Goal: Task Accomplishment & Management: Use online tool/utility

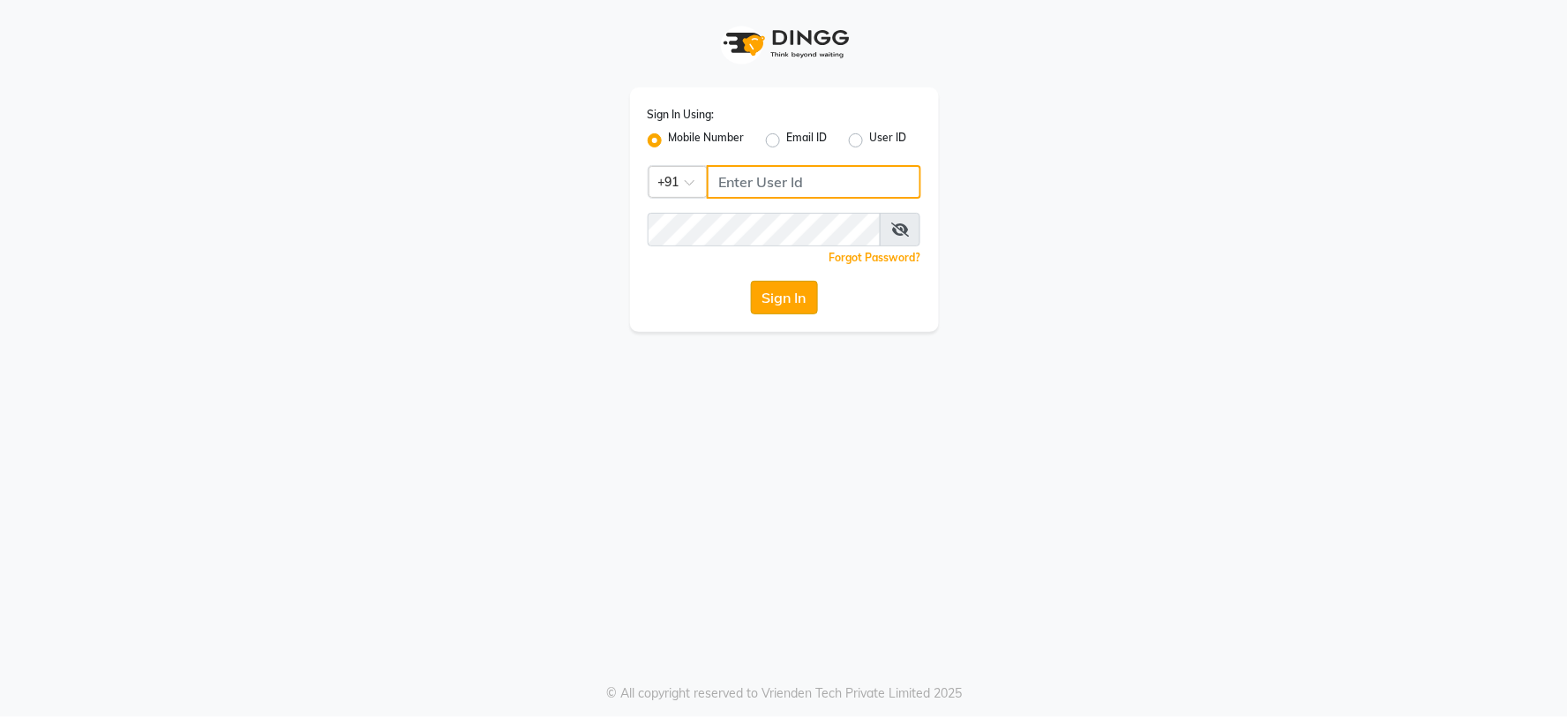
type input "8482915668"
click at [784, 296] on button "Sign In" at bounding box center [784, 298] width 67 height 34
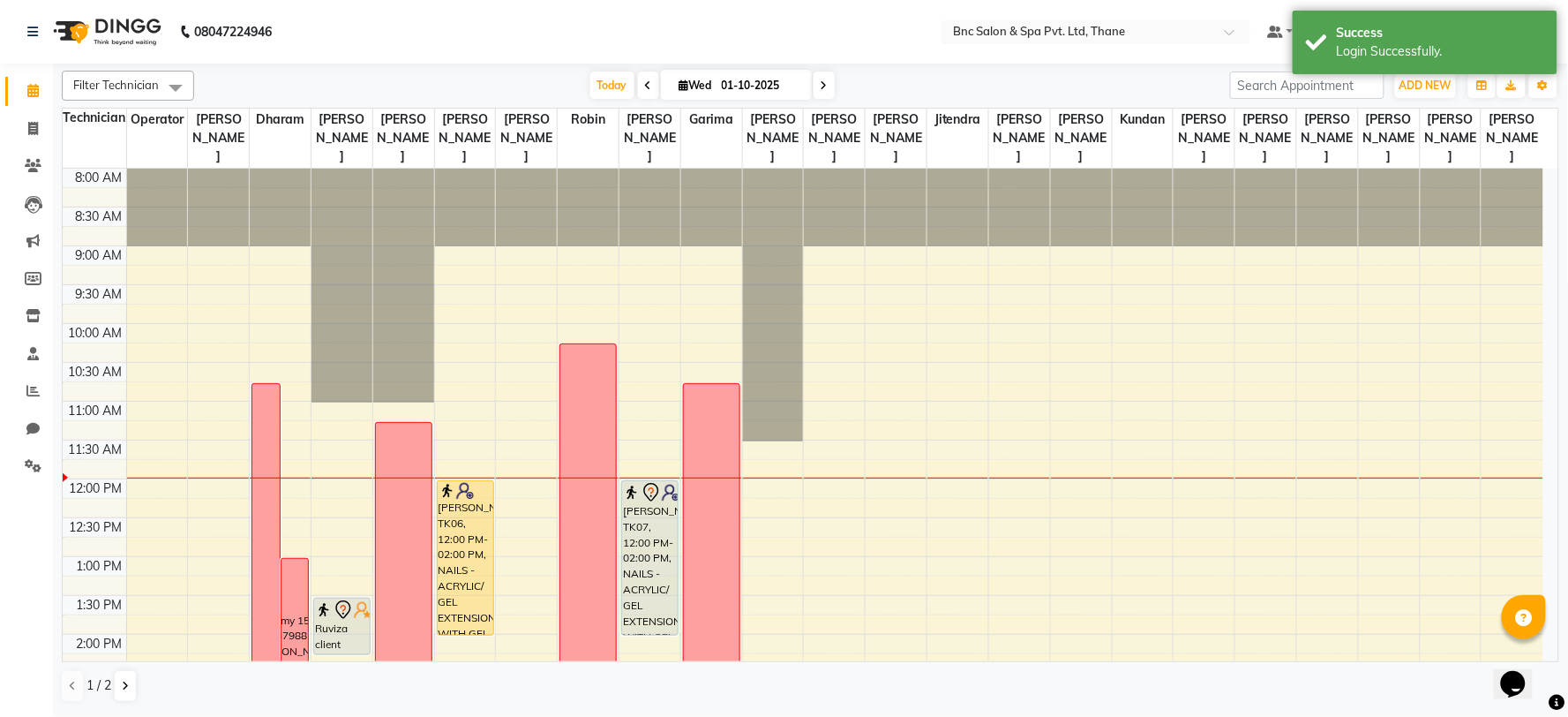
click at [36, 411] on li "Chat" at bounding box center [27, 429] width 53 height 38
click at [36, 415] on link "Chat" at bounding box center [27, 429] width 43 height 29
select select "100"
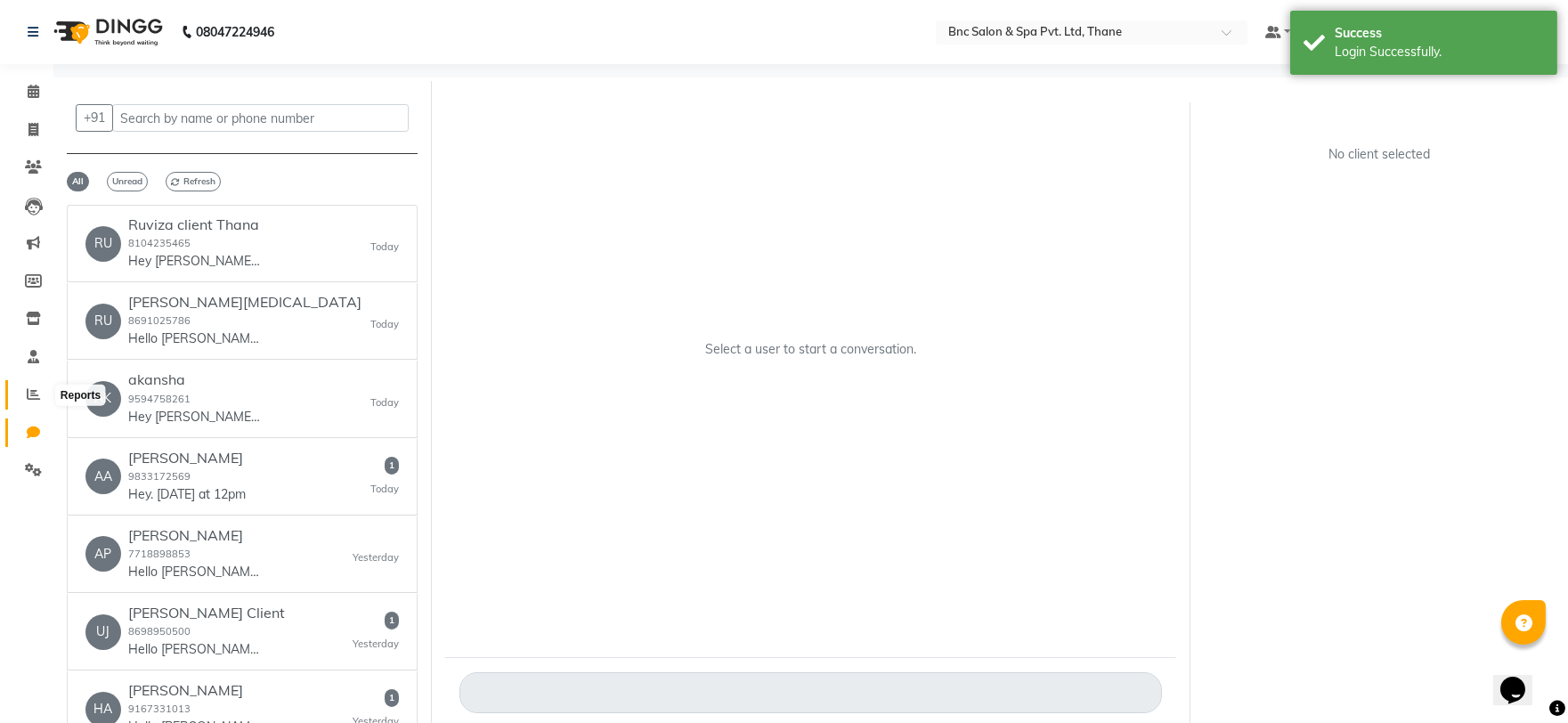
click at [31, 393] on icon at bounding box center [33, 393] width 13 height 13
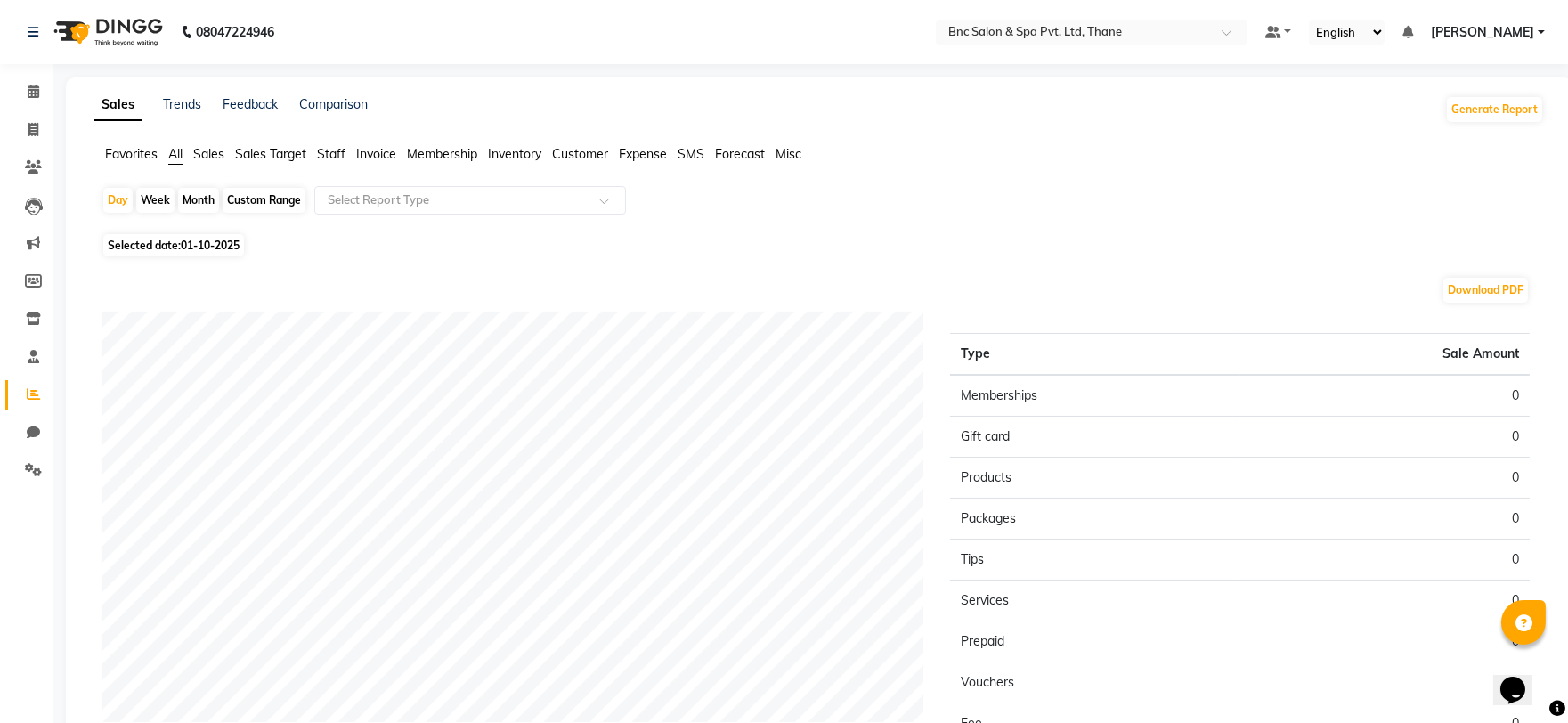
click at [217, 242] on span "01-10-2025" at bounding box center [211, 245] width 59 height 13
select select "10"
select select "2025"
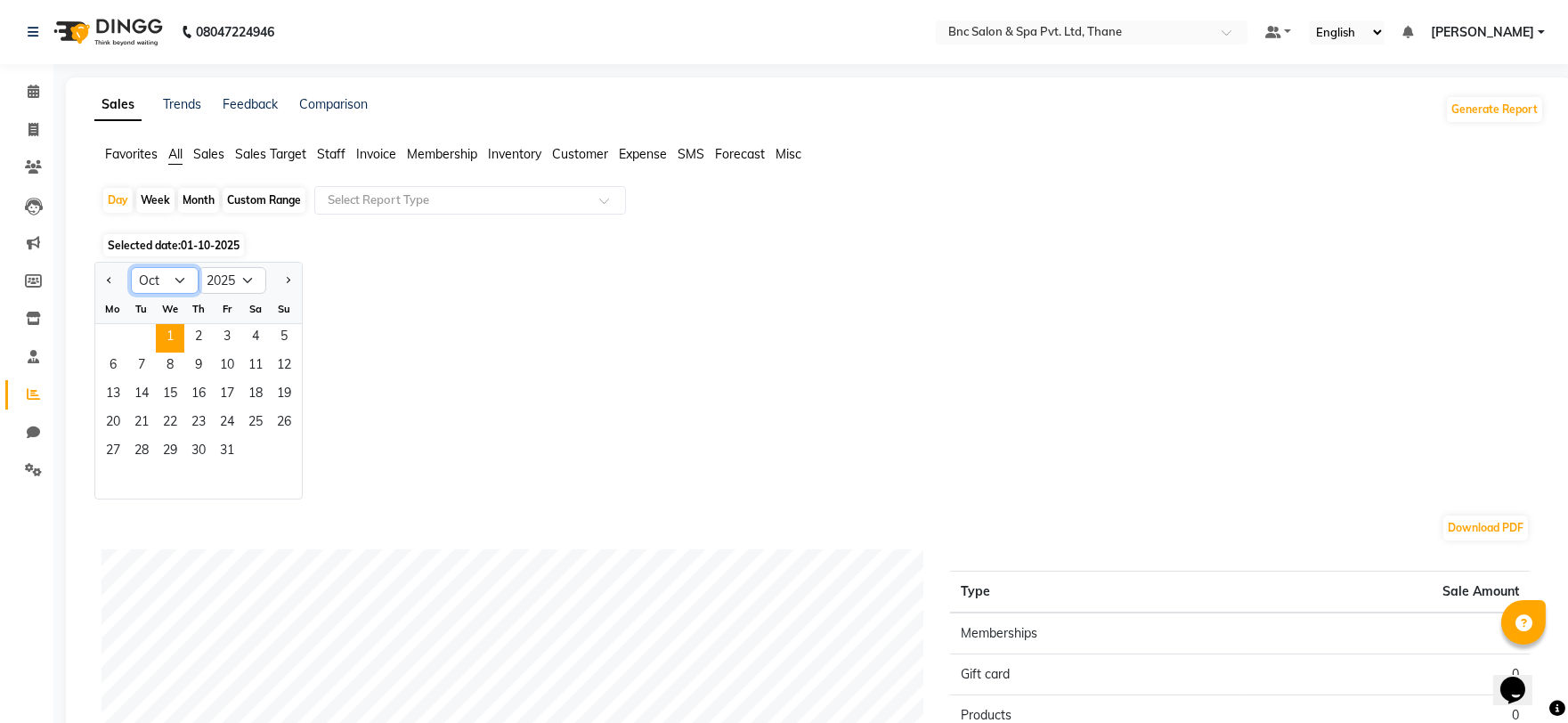
click at [180, 280] on select "Jan Feb Mar Apr May Jun [DATE] Aug Sep Oct Nov Dec" at bounding box center [164, 280] width 67 height 27
select select "9"
click at [131, 267] on select "Jan Feb Mar Apr May Jun [DATE] Aug Sep Oct Nov Dec" at bounding box center [164, 280] width 67 height 27
click at [129, 443] on span "30" at bounding box center [142, 452] width 29 height 29
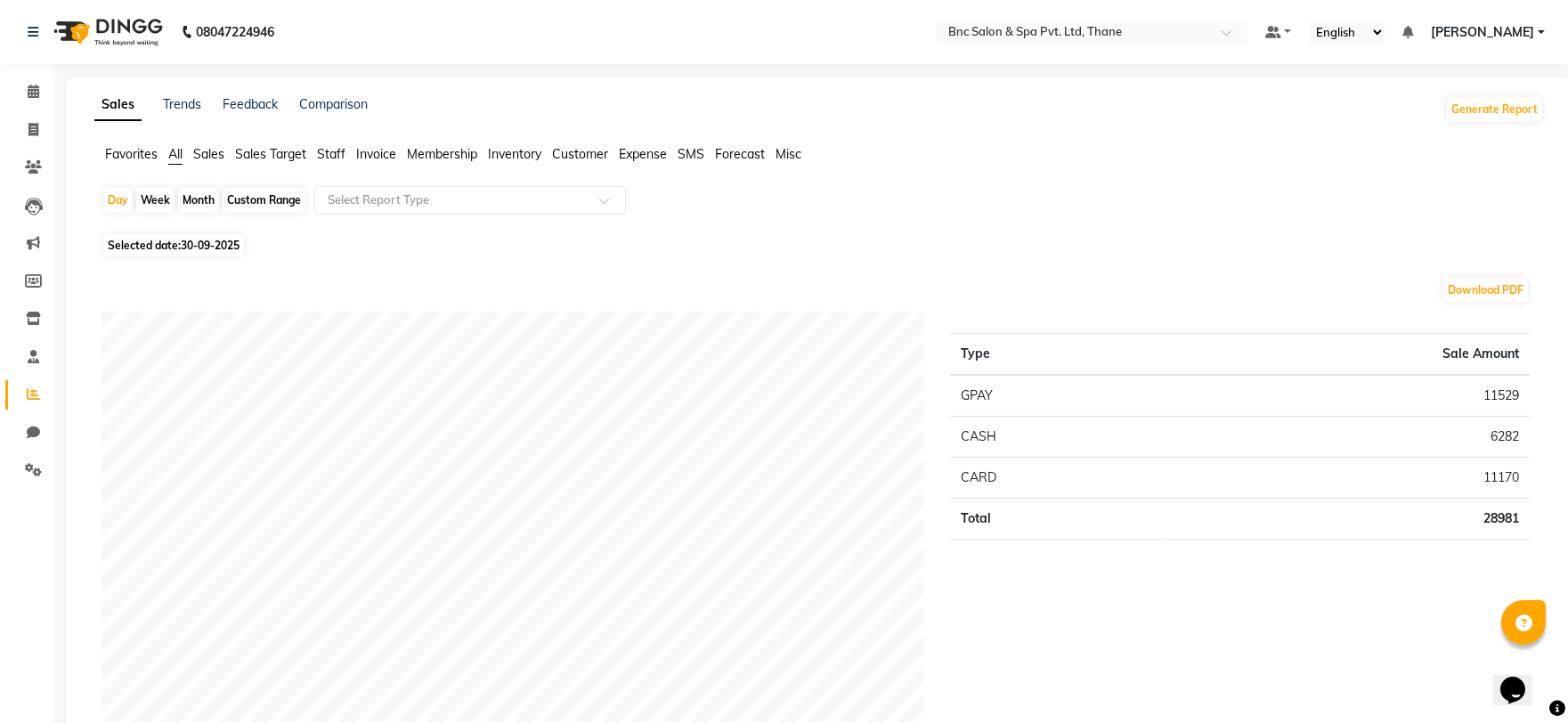
scroll to position [99, 0]
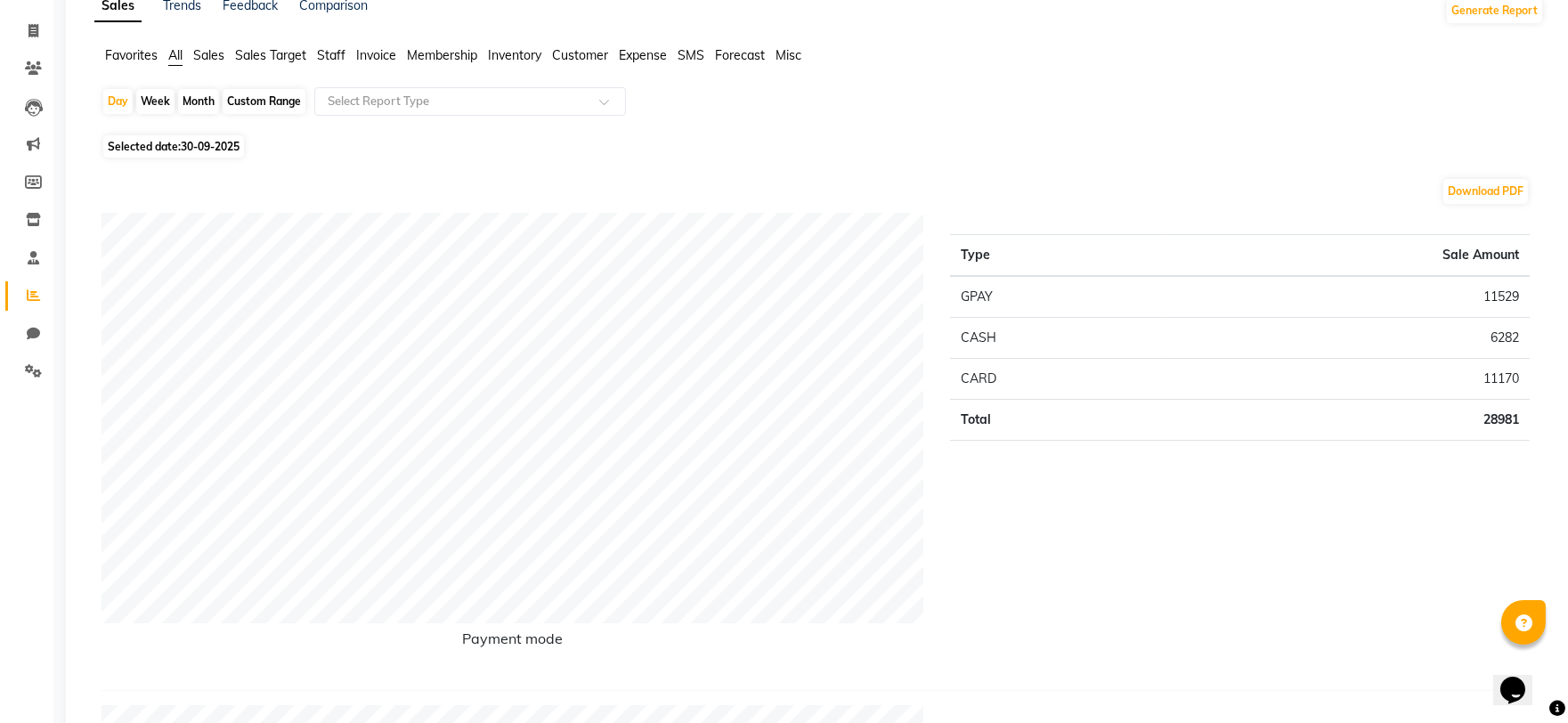
click at [331, 61] on span "Staff" at bounding box center [332, 56] width 29 height 16
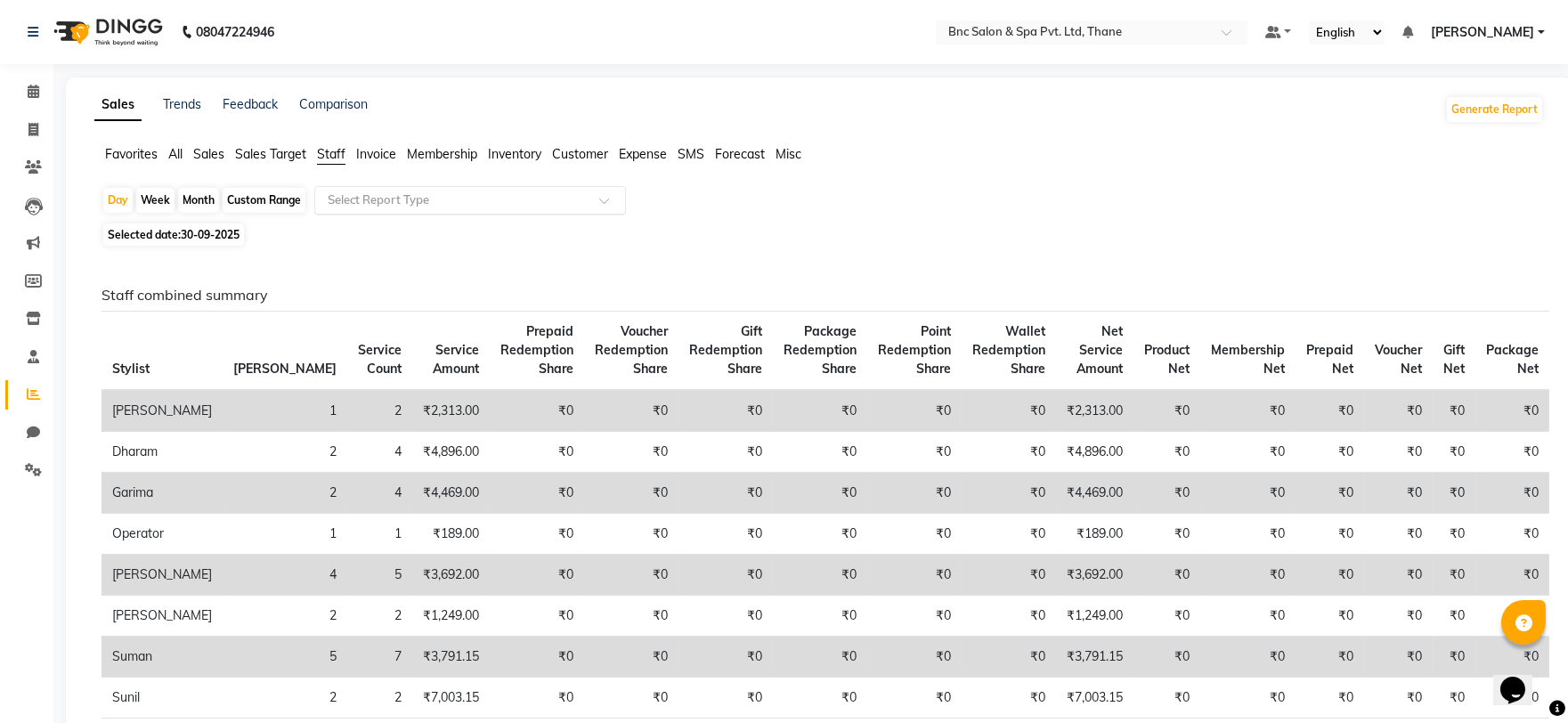
click at [405, 202] on input "text" at bounding box center [453, 201] width 256 height 18
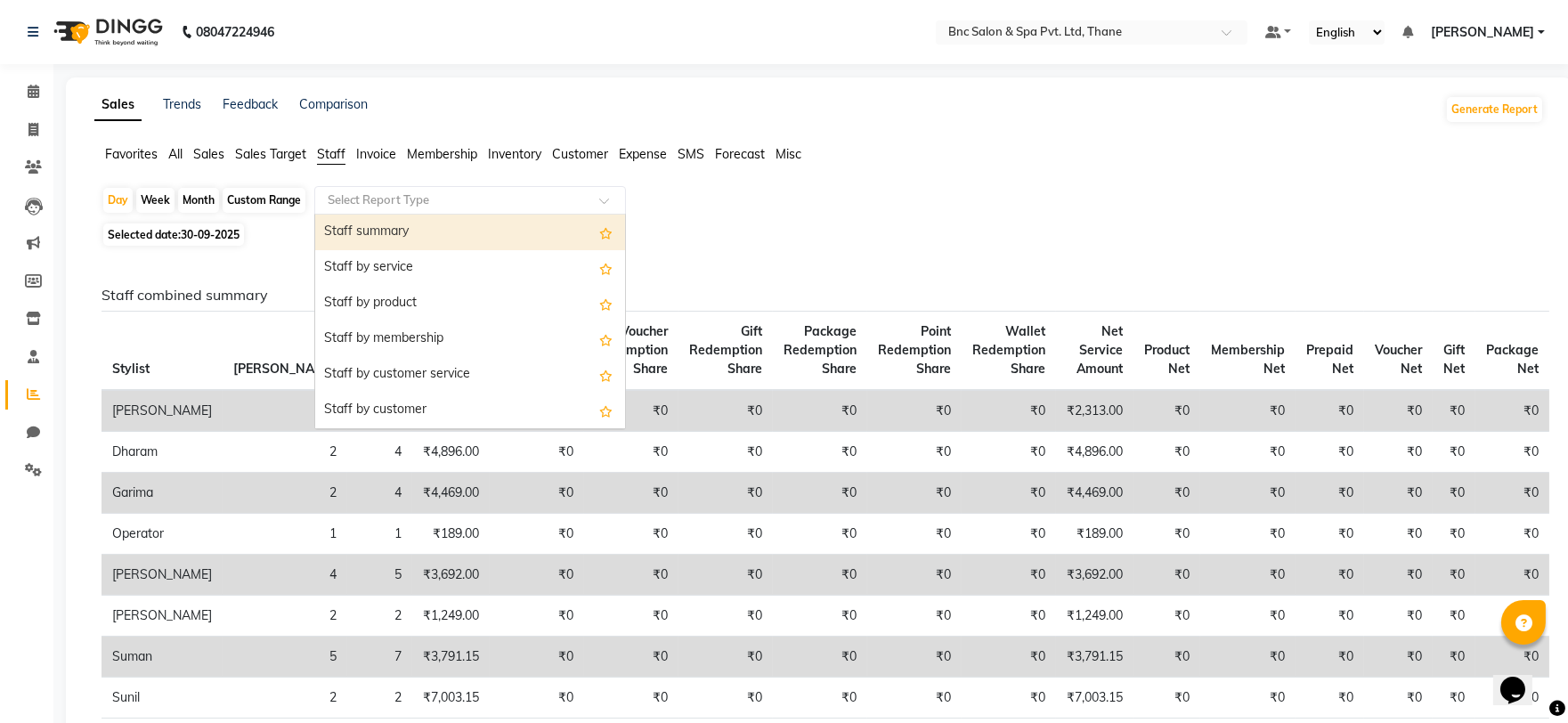
click at [396, 234] on div "Staff summary" at bounding box center [471, 232] width 310 height 36
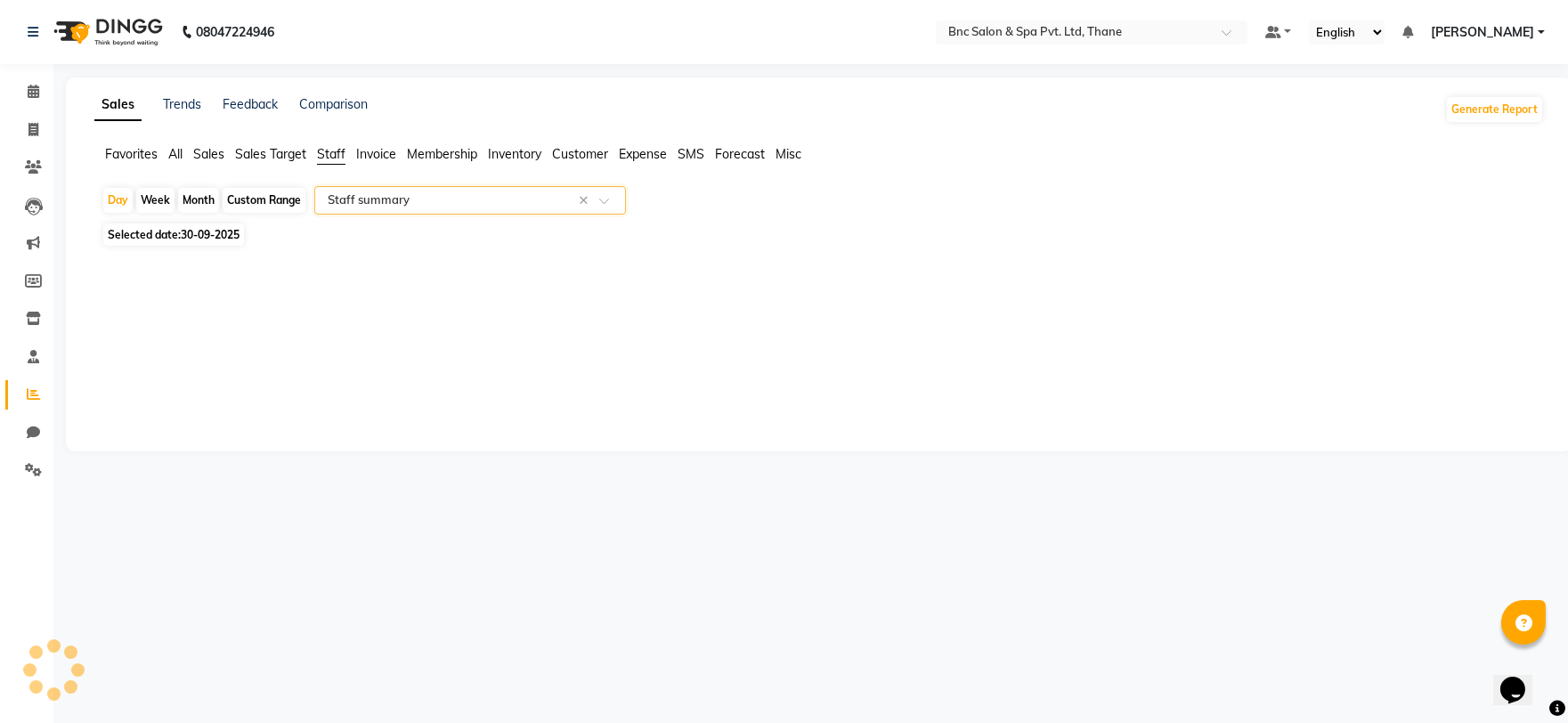
select select "full_report"
select select "csv"
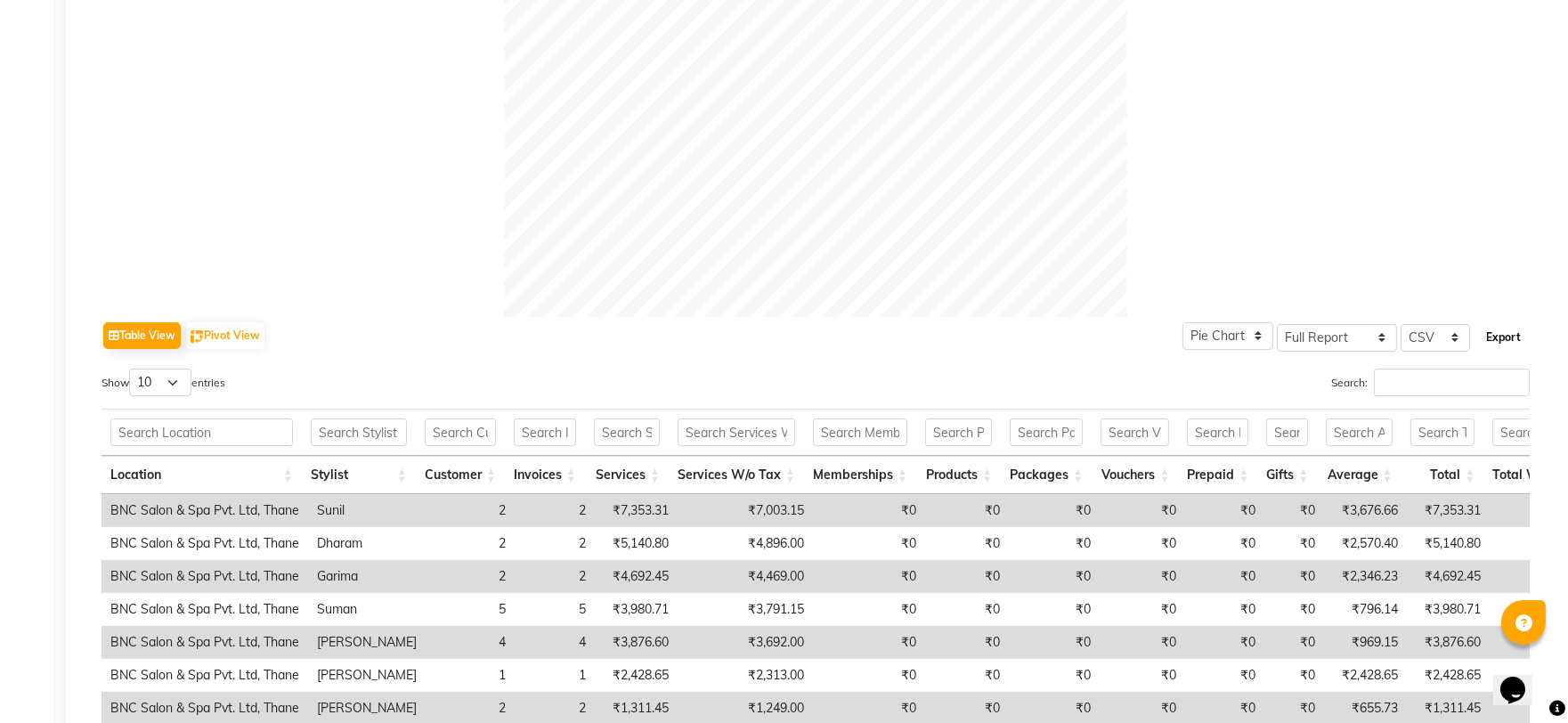
click at [1487, 341] on button "Export" at bounding box center [1503, 338] width 49 height 30
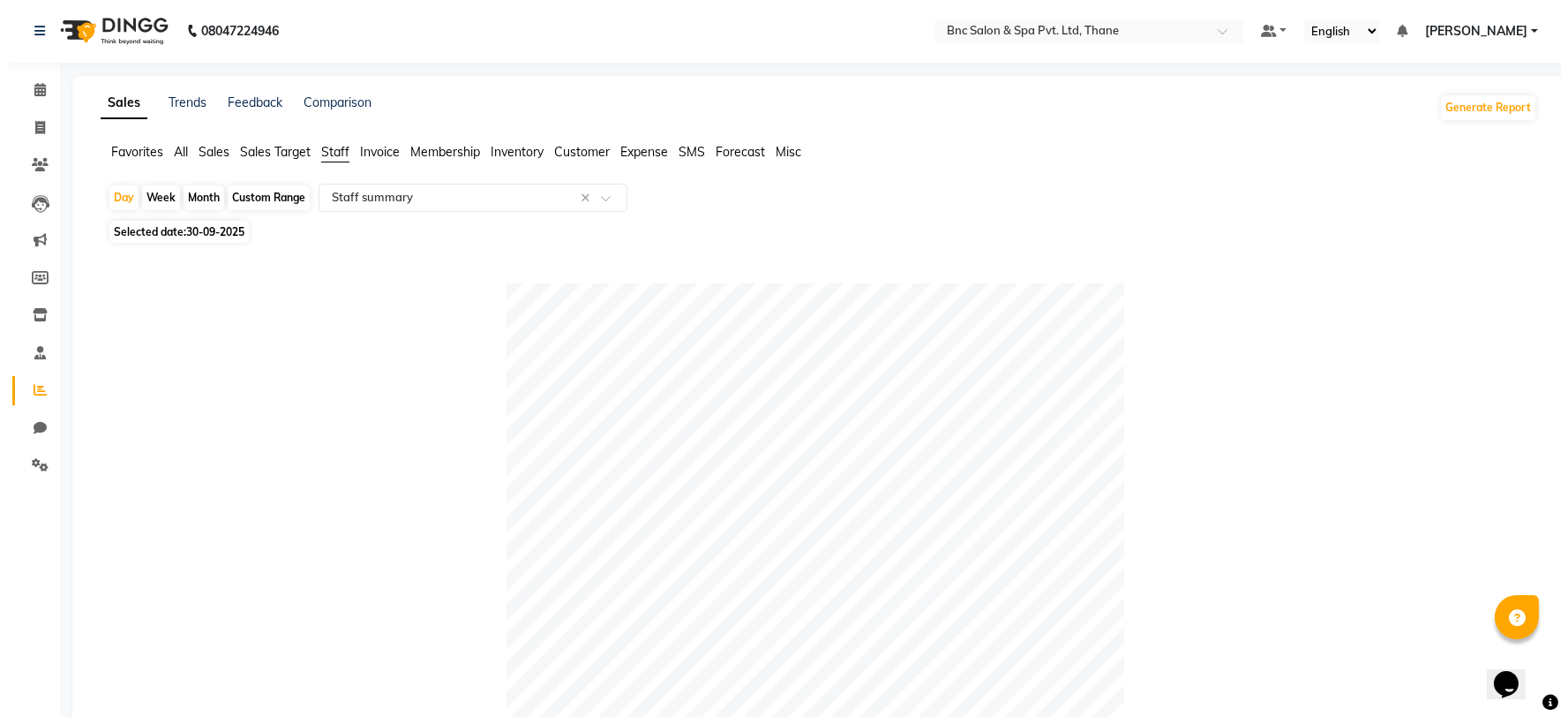
scroll to position [0, 0]
click at [638, 163] on ul "Favorites All Sales Sales Target Staff Invoice Membership Inventory Customer Ex…" at bounding box center [811, 154] width 1437 height 20
click at [645, 150] on span "Expense" at bounding box center [637, 153] width 48 height 16
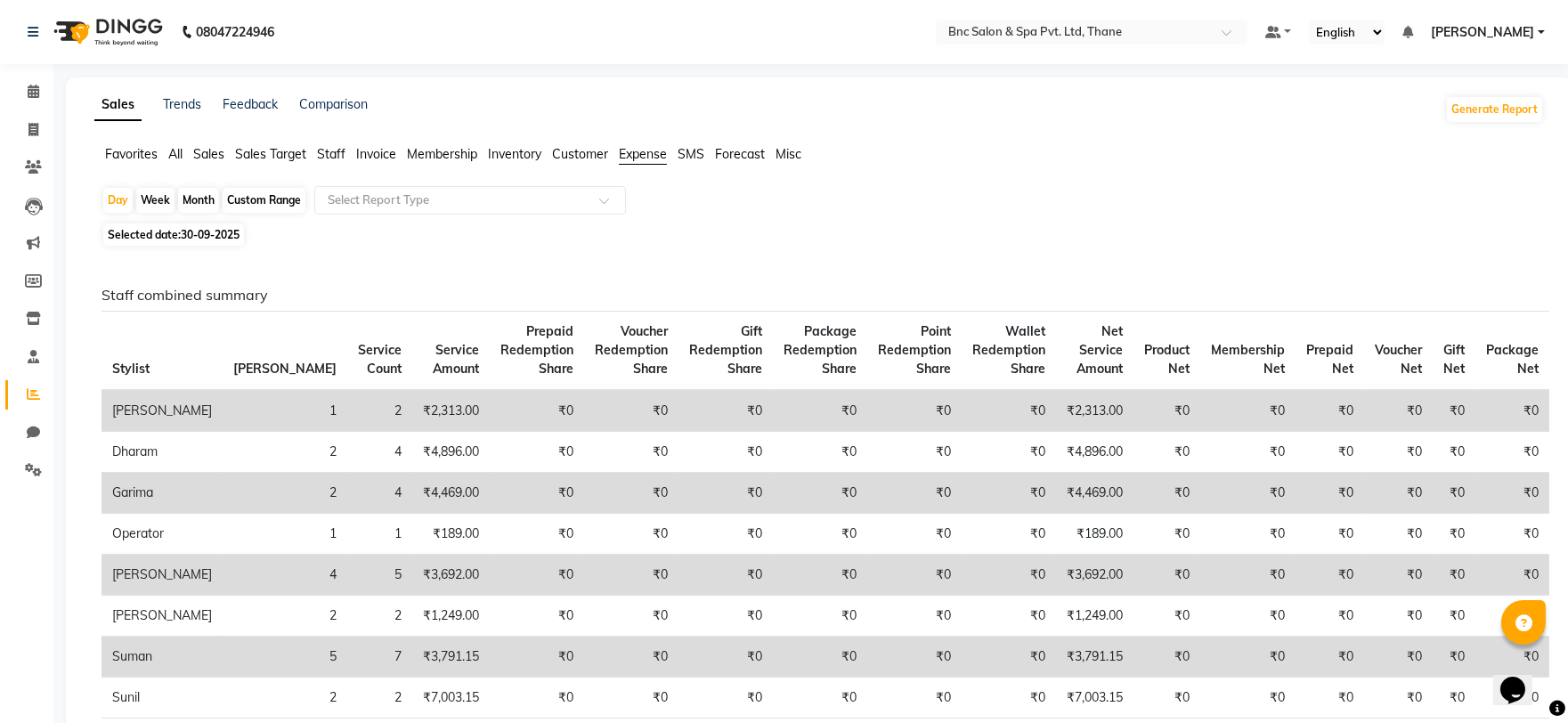
click at [654, 148] on span "Expense" at bounding box center [643, 154] width 48 height 16
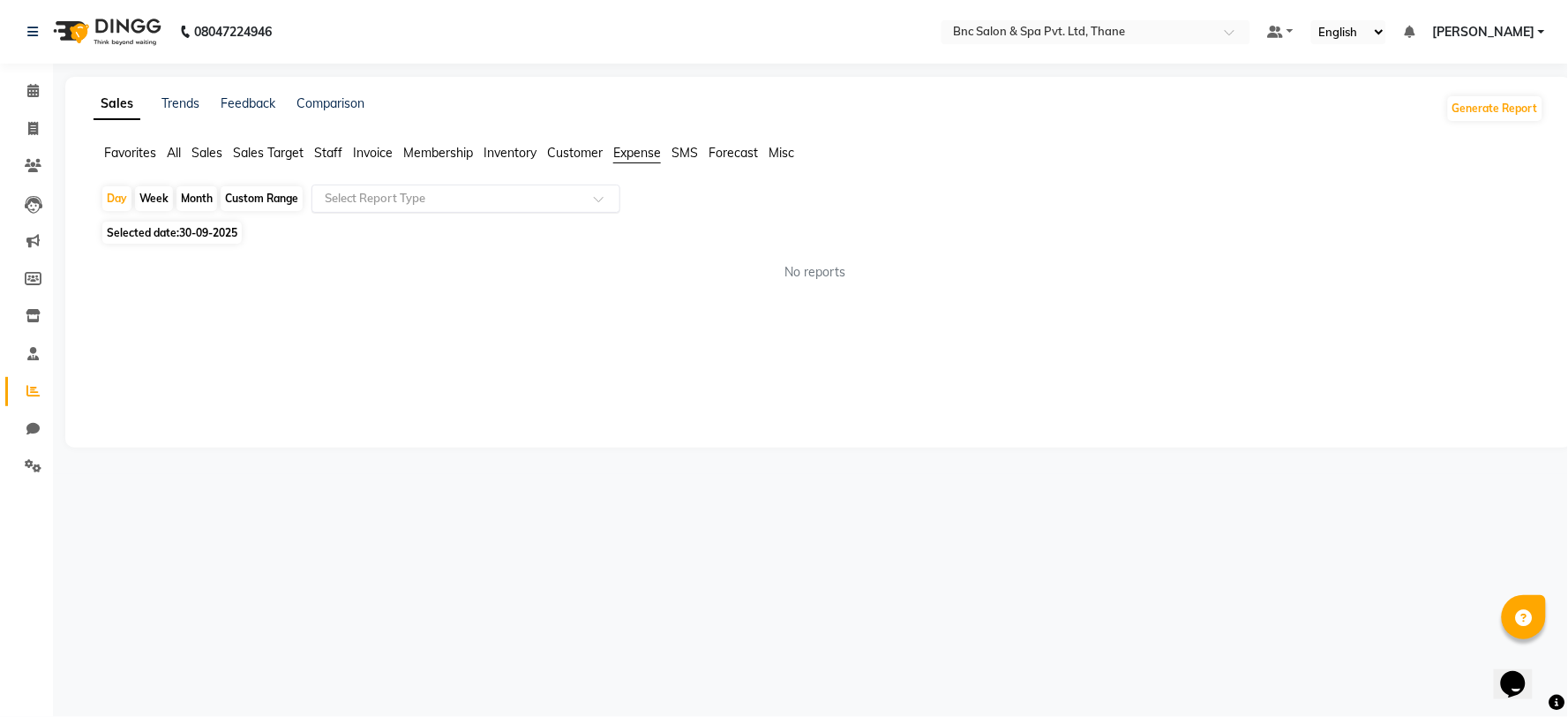
click at [507, 198] on input "text" at bounding box center [449, 199] width 254 height 18
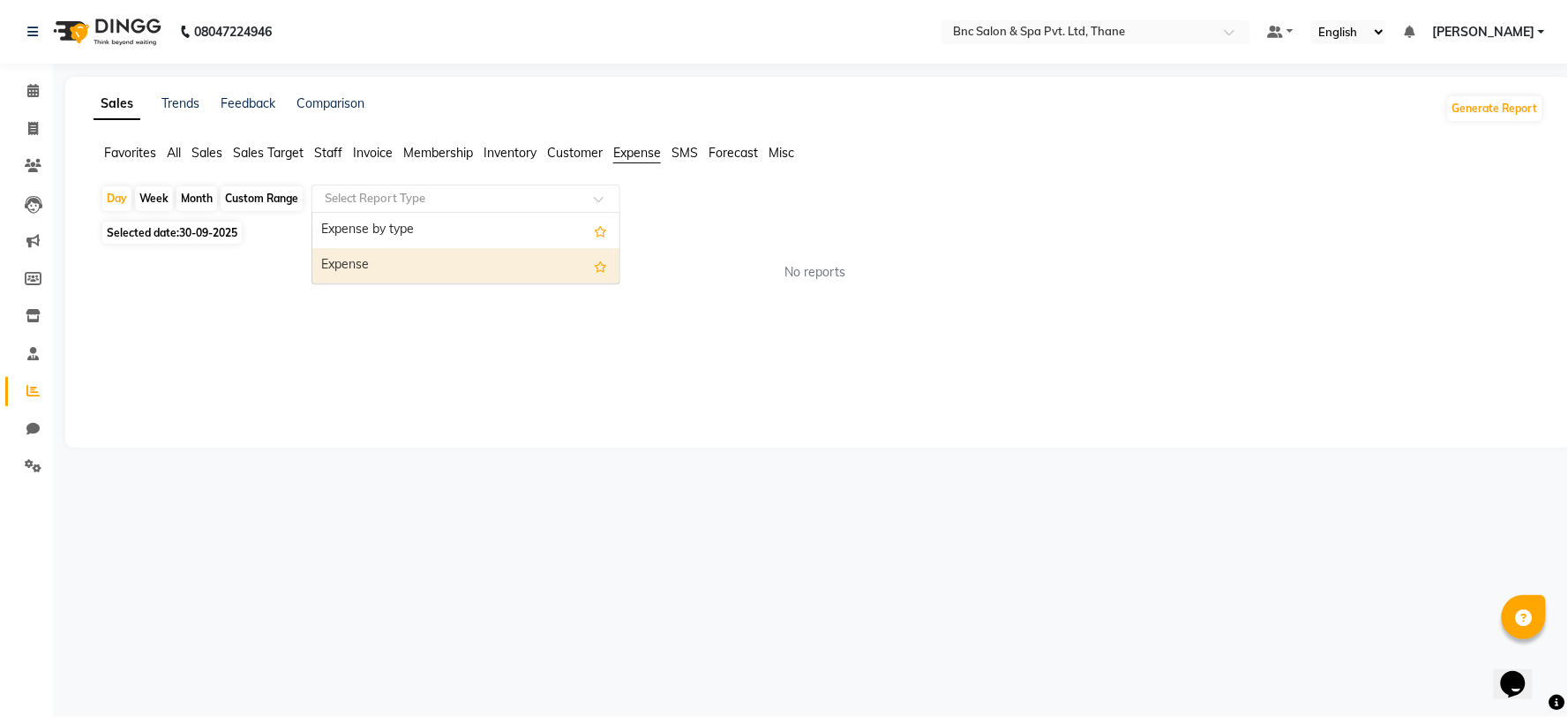
click at [421, 272] on div "Expense" at bounding box center [466, 266] width 307 height 36
select select "full_report"
select select "csv"
